Goal: Information Seeking & Learning: Learn about a topic

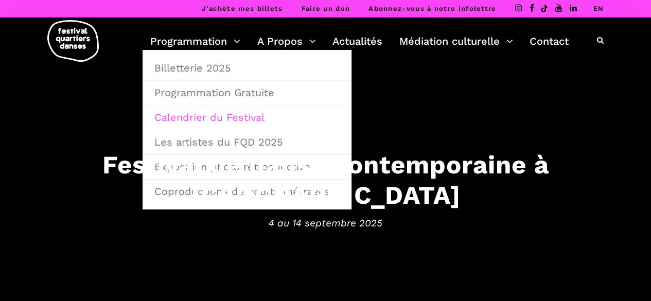
click at [155, 112] on link "Calendrier du Festival" at bounding box center [247, 118] width 198 height 24
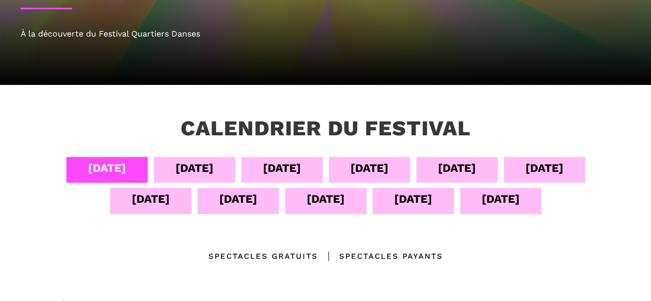
scroll to position [154, 0]
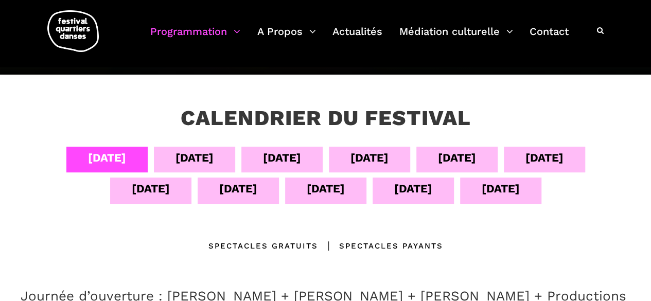
click at [389, 194] on div "13 sept" at bounding box center [413, 191] width 81 height 26
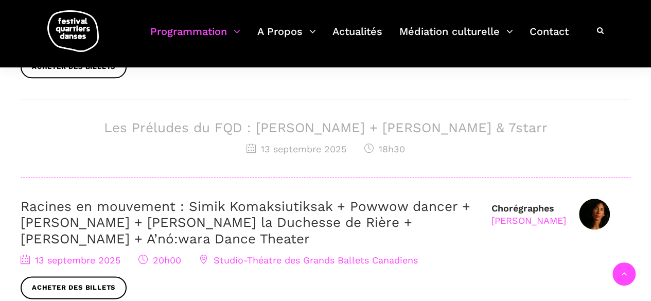
scroll to position [515, 0]
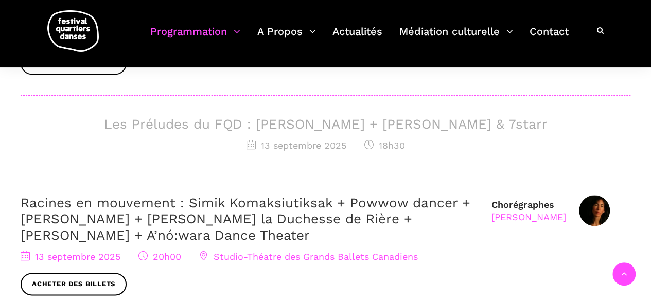
click at [171, 125] on h3 "Les Préludes du FQD : Daniela Jezerinac + Charles Brecard & 7starr" at bounding box center [326, 124] width 610 height 16
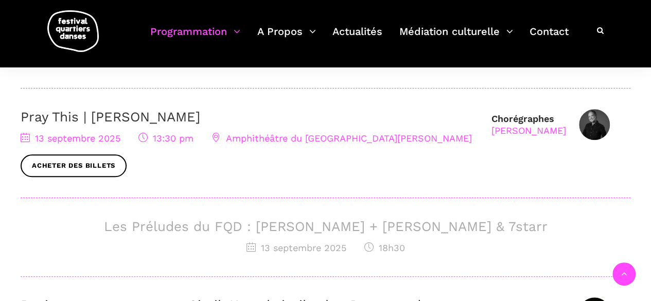
scroll to position [412, 0]
